Goal: Information Seeking & Learning: Learn about a topic

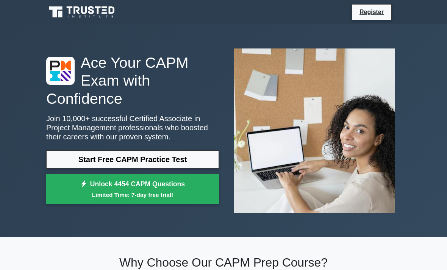
click at [62, 162] on link "Start Free CAPM Practice Test" at bounding box center [132, 159] width 173 height 18
click at [77, 169] on link "Start Free CAPM Practice Test" at bounding box center [132, 159] width 173 height 18
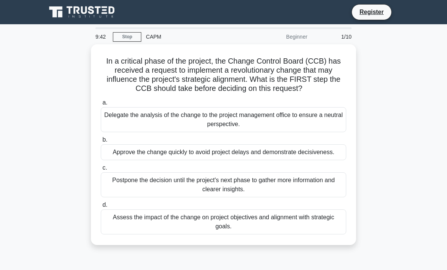
click at [335, 234] on div "Assess the impact of the change on project objectives and alignment with strate…" at bounding box center [223, 221] width 245 height 25
click at [101, 208] on input "d. Assess the impact of the change on project objectives and alignment with str…" at bounding box center [101, 205] width 0 height 5
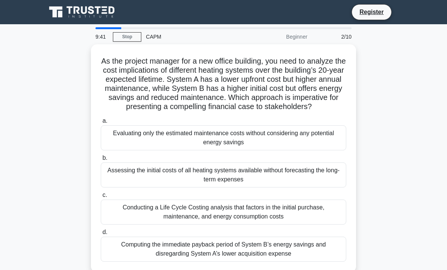
click at [326, 250] on div "Computing the immediate payback period of System B’s energy savings and disrega…" at bounding box center [223, 249] width 245 height 25
click at [101, 235] on input "d. Computing the immediate payback period of System B’s energy savings and disr…" at bounding box center [101, 232] width 0 height 5
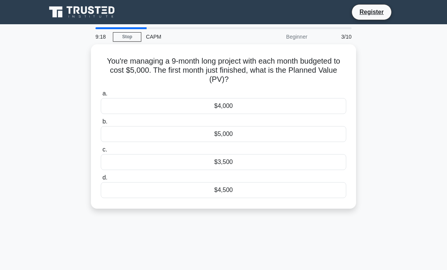
click at [327, 133] on div "$5,000" at bounding box center [223, 134] width 245 height 16
click at [101, 124] on input "b. $5,000" at bounding box center [101, 121] width 0 height 5
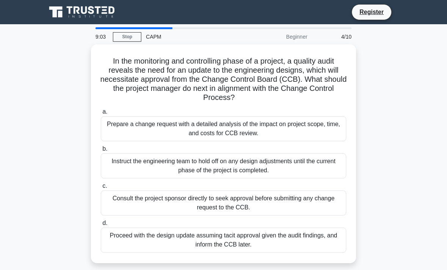
click at [309, 119] on div "Prepare a change request with a detailed analysis of the impact on project scop…" at bounding box center [223, 128] width 245 height 25
click at [101, 114] on input "a. Prepare a change request with a detailed analysis of the impact on project s…" at bounding box center [101, 111] width 0 height 5
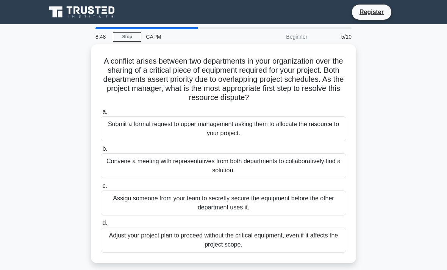
click at [264, 176] on div "Convene a meeting with representatives from both departments to collaboratively…" at bounding box center [223, 165] width 245 height 25
click at [101, 151] on input "b. Convene a meeting with representatives from both departments to collaborativ…" at bounding box center [101, 149] width 0 height 5
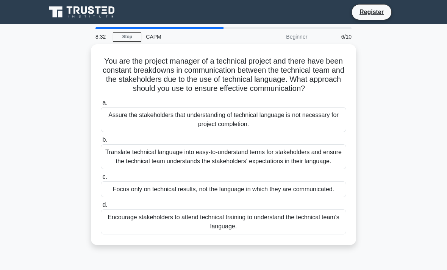
click at [286, 169] on div "Translate technical language into easy-to-understand terms for stakeholders and…" at bounding box center [223, 156] width 245 height 25
click at [101, 142] on input "b. Translate technical language into easy-to-understand terms for stakeholders …" at bounding box center [101, 139] width 0 height 5
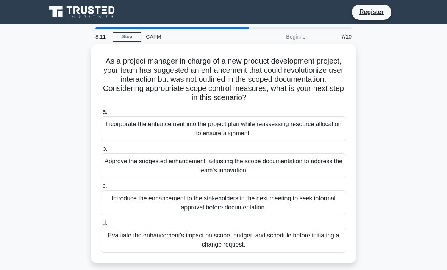
click at [295, 207] on div "Introduce the enhancement to the stakeholders in the next meeting to seek infor…" at bounding box center [223, 203] width 245 height 25
click at [101, 189] on input "c. Introduce the enhancement to the stakeholders in the next meeting to seek in…" at bounding box center [101, 186] width 0 height 5
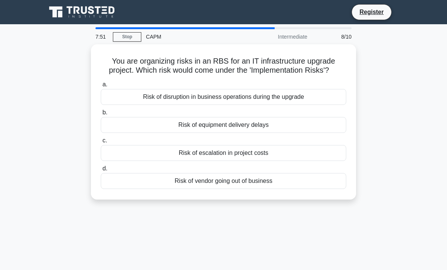
click at [343, 88] on label "a. Risk of disruption in business operations during the upgrade" at bounding box center [223, 92] width 245 height 25
click at [101, 87] on input "a. Risk of disruption in business operations during the upgrade" at bounding box center [101, 84] width 0 height 5
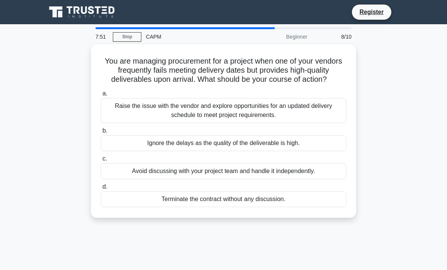
click at [326, 105] on label "a. Raise the issue with the vendor and explore opportunities for an updated del…" at bounding box center [223, 106] width 245 height 34
click at [101, 96] on input "a. Raise the issue with the vendor and explore opportunities for an updated del…" at bounding box center [101, 93] width 0 height 5
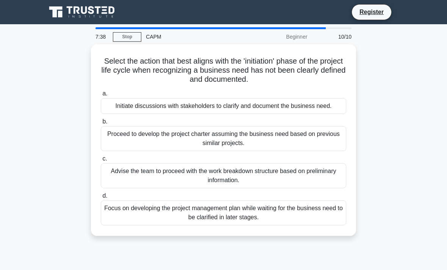
click at [284, 144] on div "Proceed to develop the project charter assuming the business need based on prev…" at bounding box center [223, 138] width 245 height 25
click at [101, 124] on input "b. Proceed to develop the project charter assuming the business need based on p…" at bounding box center [101, 121] width 0 height 5
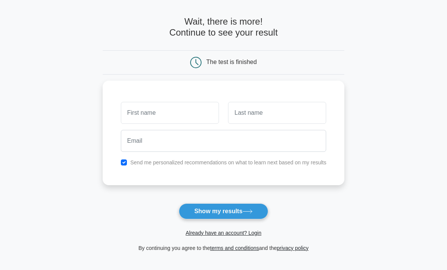
click at [253, 213] on icon at bounding box center [247, 212] width 10 height 4
